Goal: Navigation & Orientation: Find specific page/section

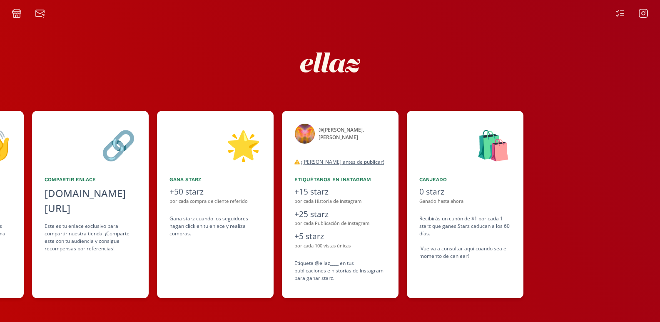
scroll to position [0, 508]
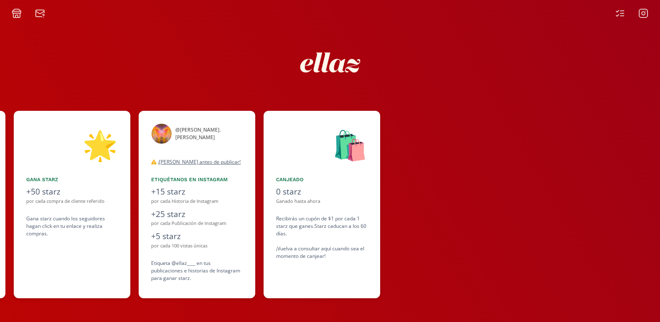
click at [294, 127] on div "👋 [PERSON_NAME] ¡Bienvenida a ellaz Ambassador program🍒! Estamos muy felices de…" at bounding box center [330, 205] width 660 height 196
click at [621, 13] on icon at bounding box center [622, 13] width 3 height 0
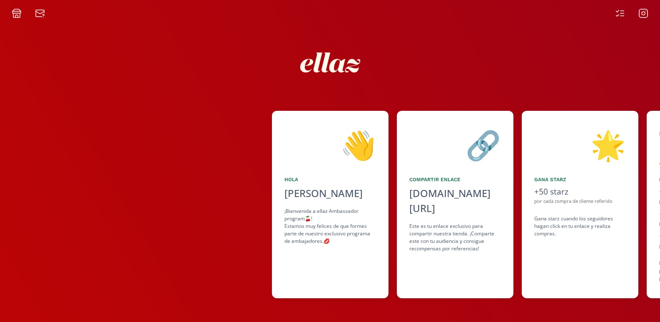
drag, startPoint x: 536, startPoint y: 124, endPoint x: 666, endPoint y: 94, distance: 133.3
click at [660, 94] on html "👋 Hola María Pía Altamirano ¡Bienvenida a ellaz Ambassador program🍒! Estamos mu…" at bounding box center [330, 161] width 660 height 322
click at [17, 12] on icon at bounding box center [17, 13] width 10 height 10
